Goal: Task Accomplishment & Management: Use online tool/utility

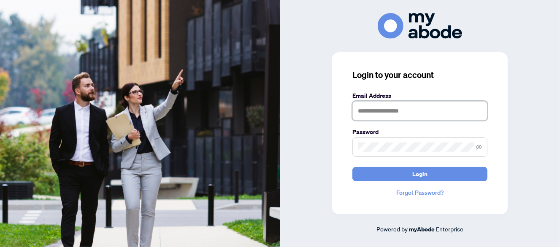
click at [373, 113] on input "text" at bounding box center [419, 110] width 135 height 19
type input "**********"
click at [352, 167] on button "Login" at bounding box center [419, 174] width 135 height 14
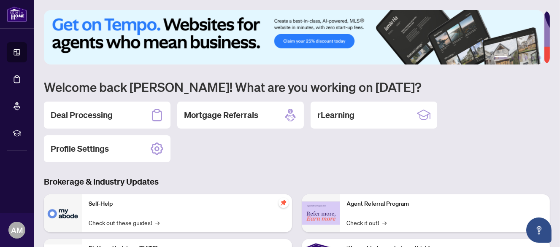
click at [102, 113] on h2 "Deal Processing" at bounding box center [82, 115] width 62 height 12
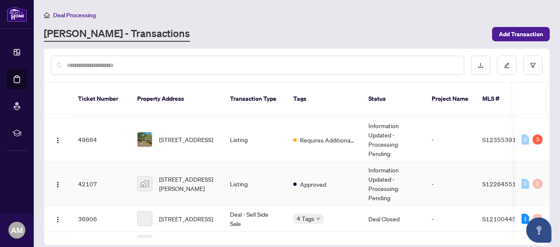
scroll to position [84, 0]
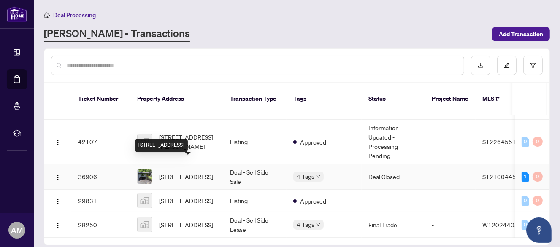
click at [181, 172] on span "[STREET_ADDRESS]" at bounding box center [186, 176] width 54 height 9
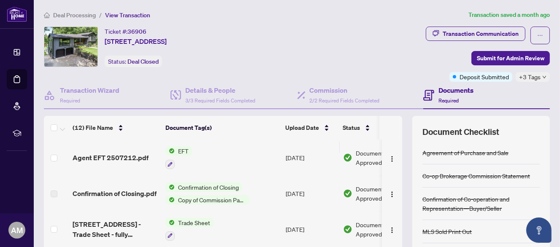
scroll to position [105, 0]
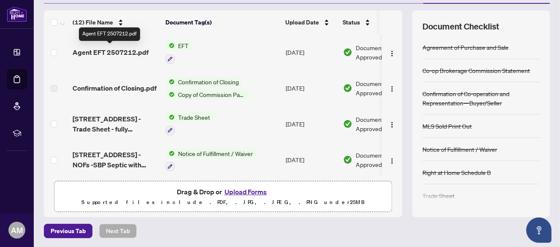
click at [117, 51] on span "Agent EFT 2507212.pdf" at bounding box center [111, 52] width 76 height 10
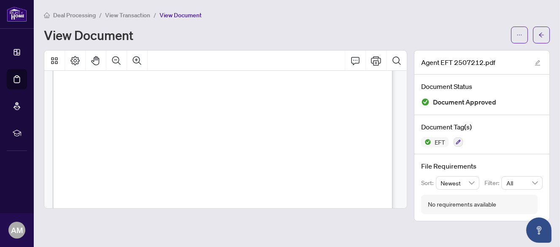
scroll to position [325, 0]
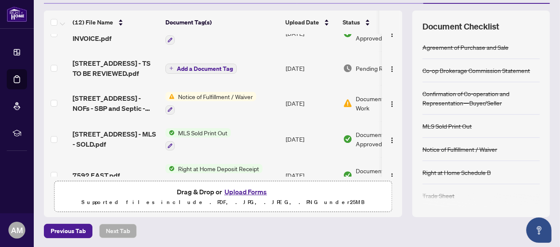
scroll to position [156, 0]
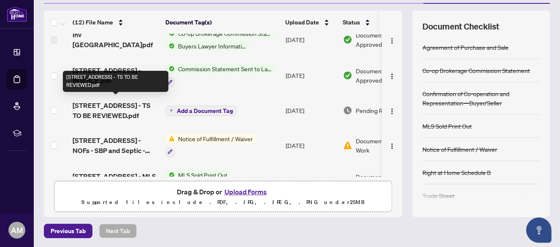
click at [116, 115] on span "[STREET_ADDRESS] - TS TO BE REVIEWED.pdf" at bounding box center [116, 110] width 86 height 20
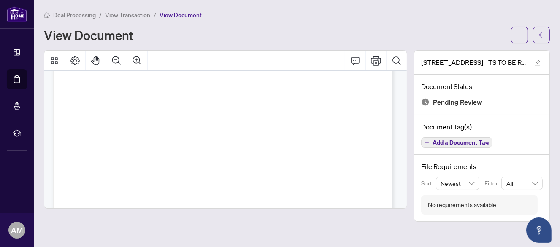
scroll to position [127, 0]
